Goal: Transaction & Acquisition: Purchase product/service

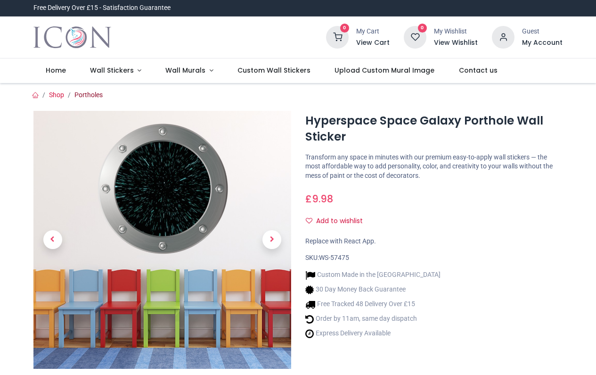
click at [93, 94] on link "Portholes" at bounding box center [88, 95] width 28 height 8
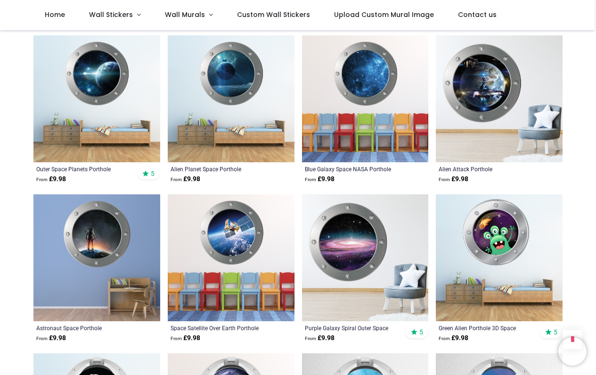
scroll to position [1768, 0]
